Goal: Find specific page/section: Find specific page/section

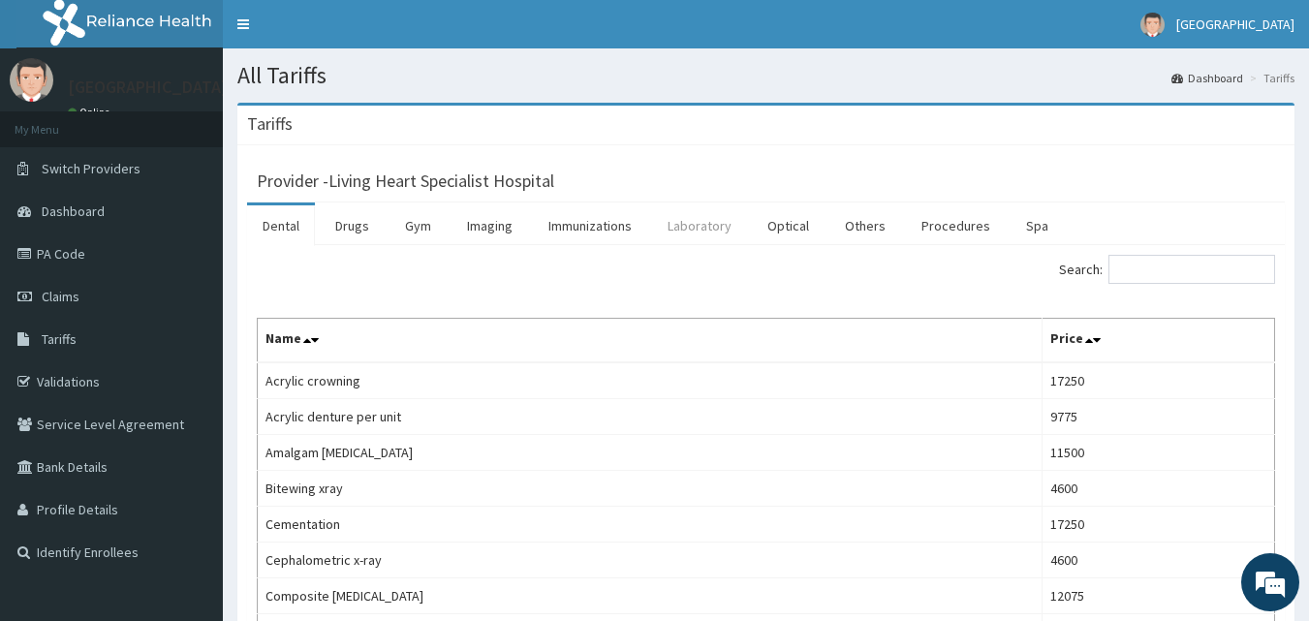
click at [705, 242] on link "Laboratory" at bounding box center [699, 225] width 95 height 41
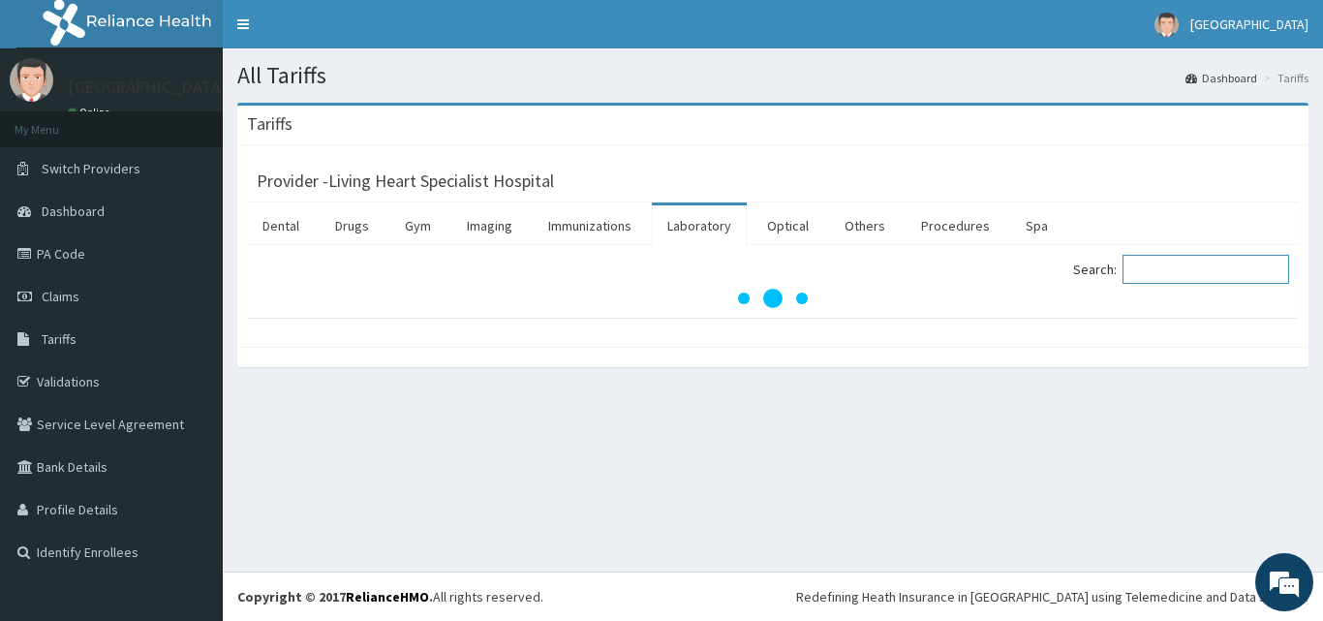
click at [1190, 265] on input "Search:" at bounding box center [1206, 269] width 167 height 29
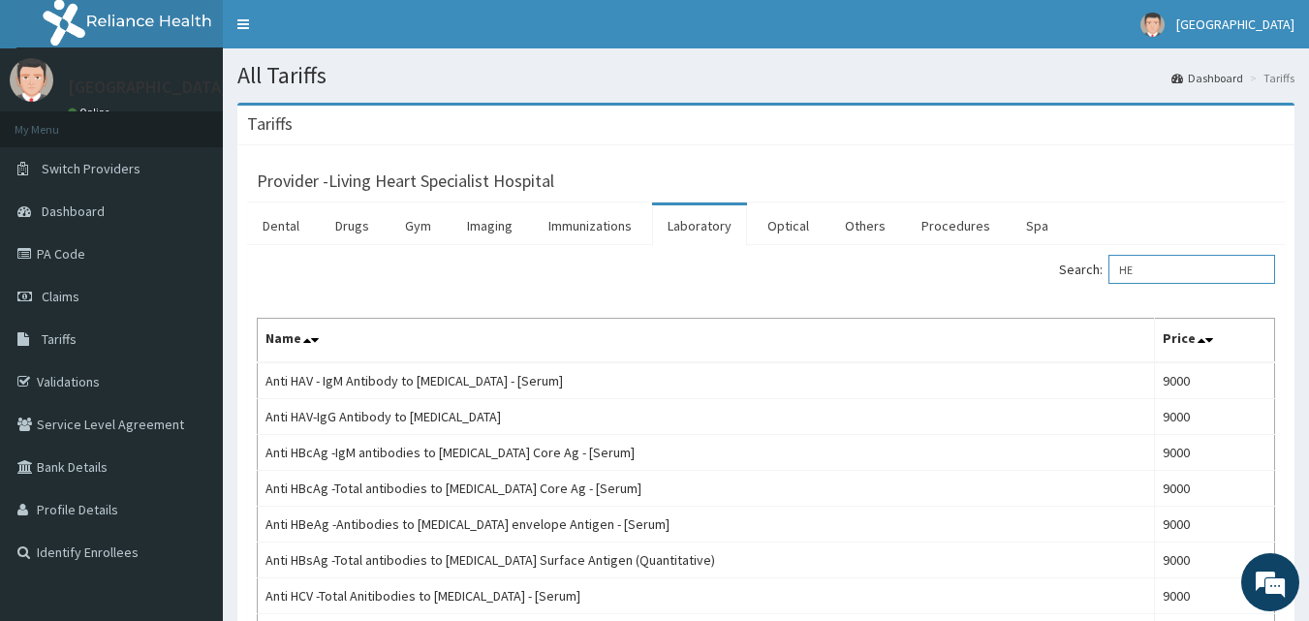
type input "H"
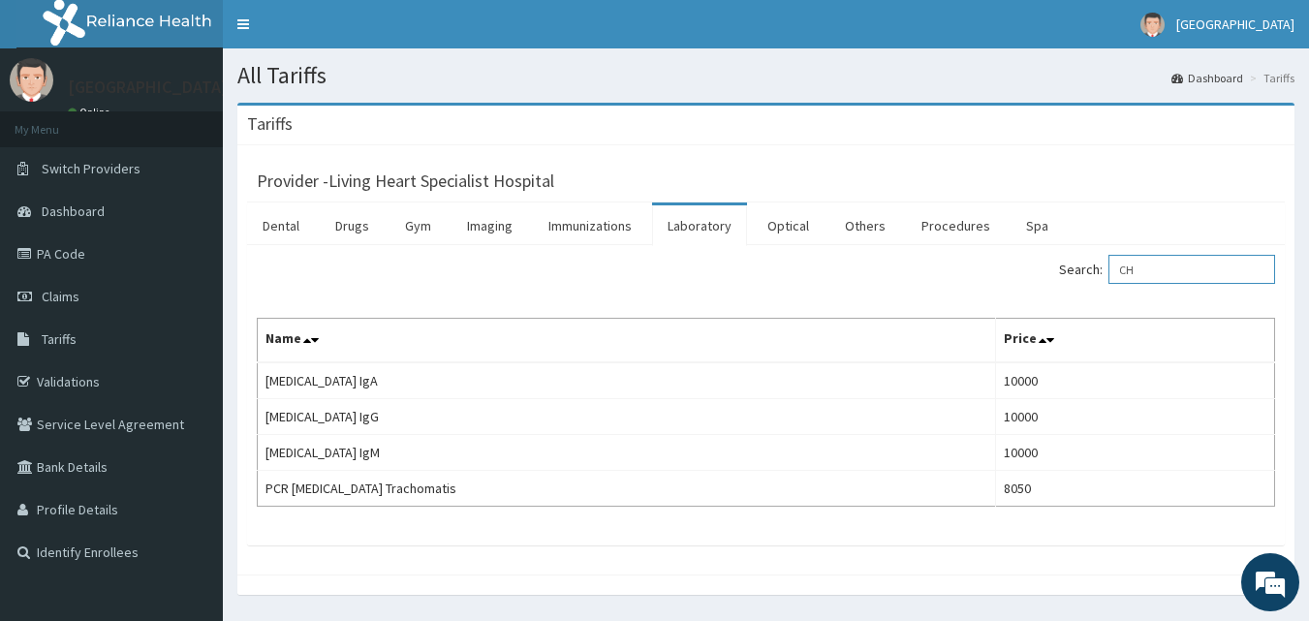
type input "C"
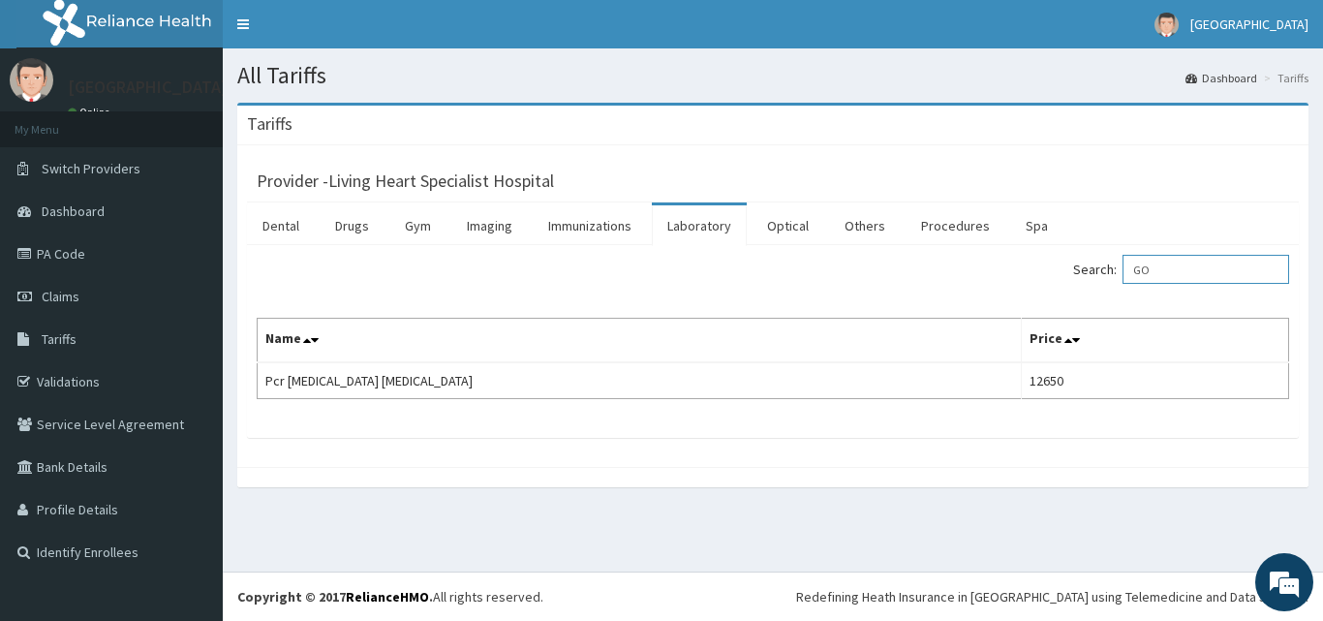
type input "G"
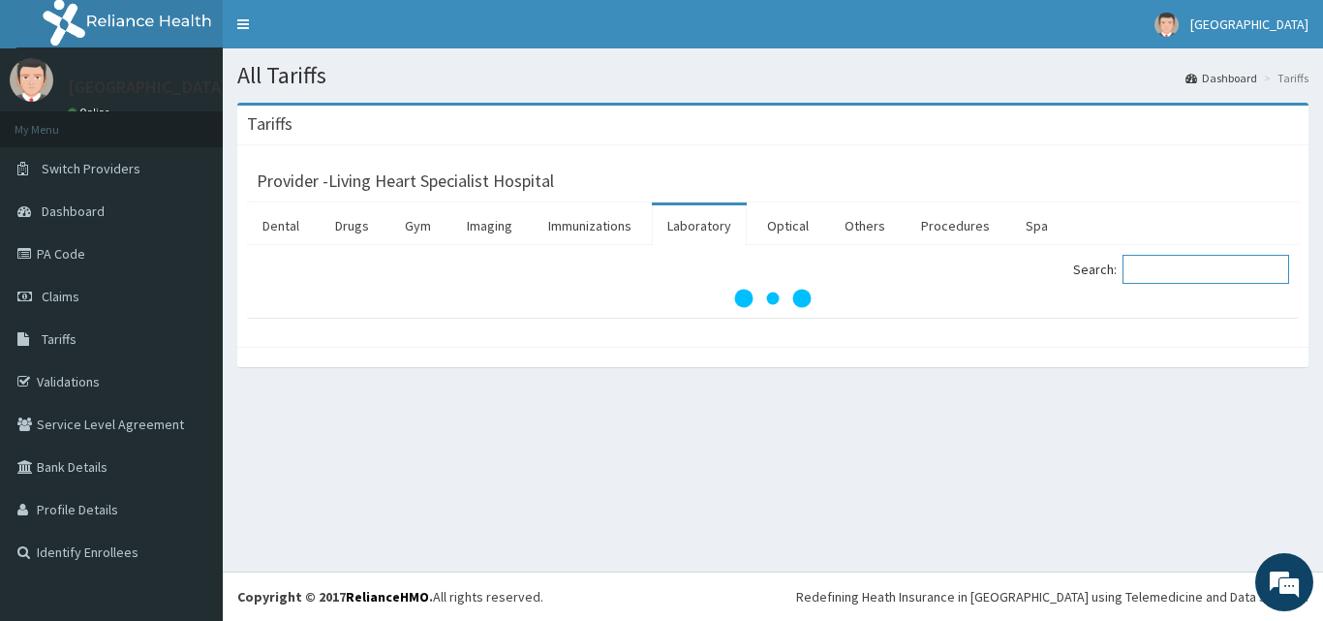
type input "C"
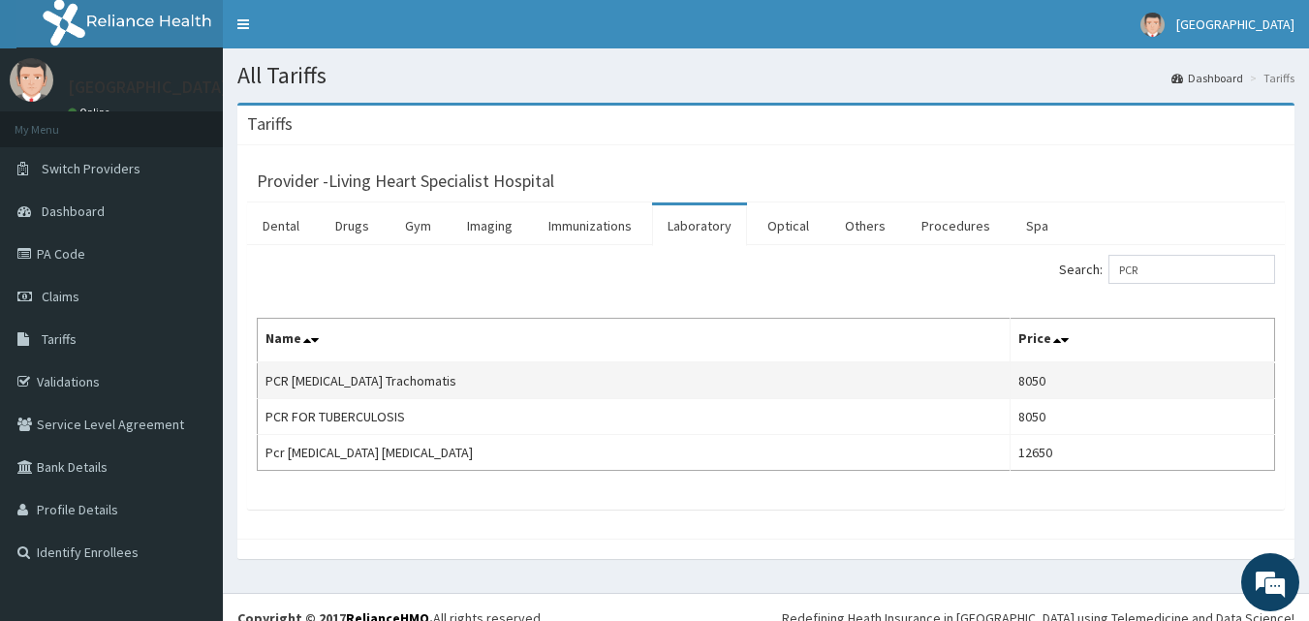
click at [413, 376] on td "PCR Chlamydia Trachomatis" at bounding box center [634, 380] width 753 height 37
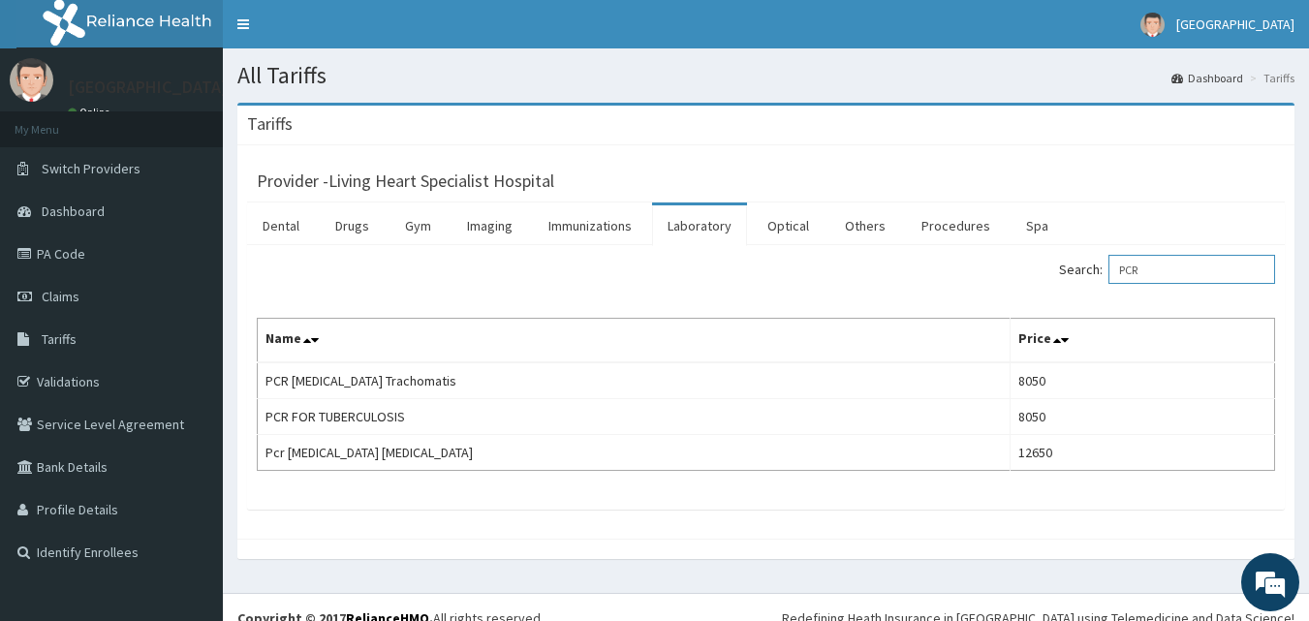
click at [1180, 275] on input "PCR" at bounding box center [1191, 269] width 167 height 29
type input "P"
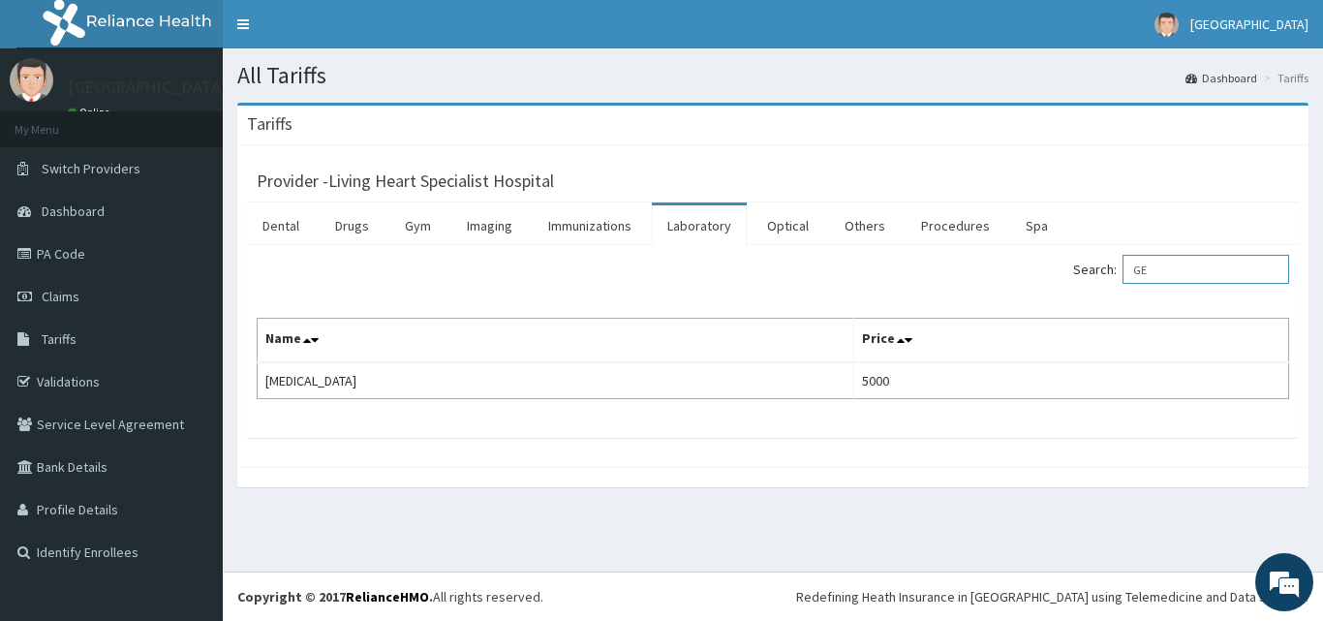
type input "G"
type input "BLOOD GR"
